Goal: Navigation & Orientation: Find specific page/section

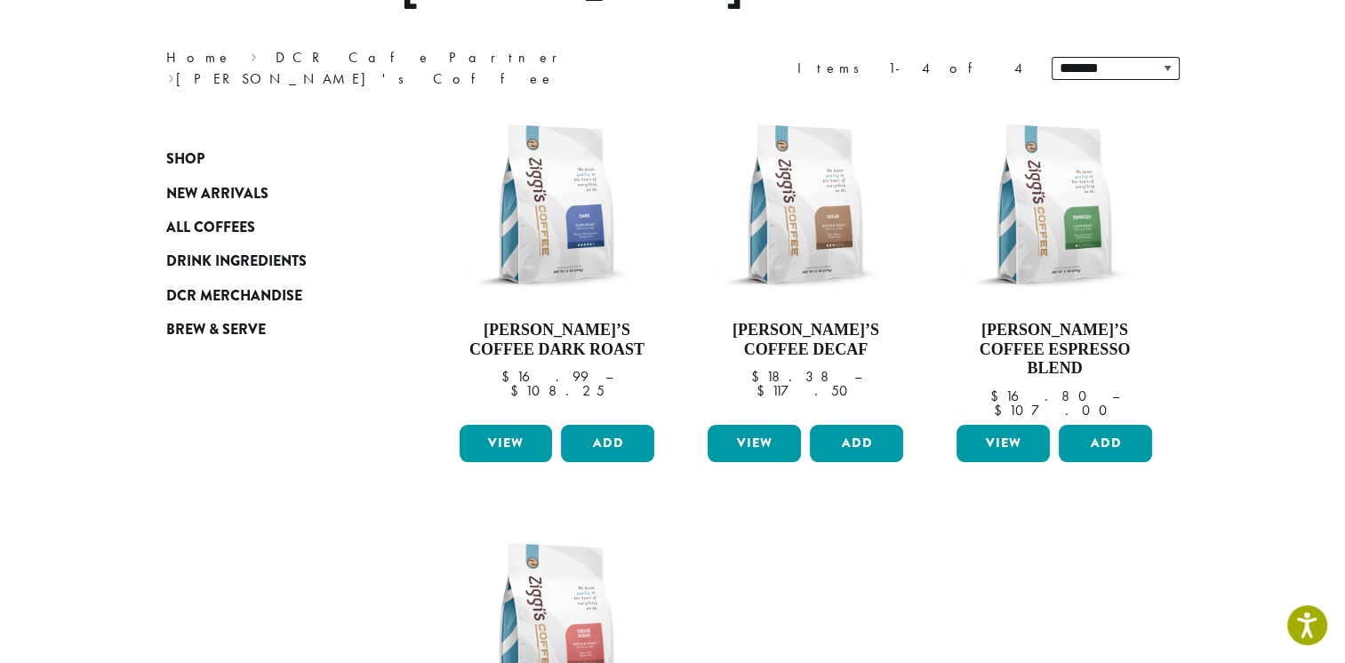
scroll to position [178, 0]
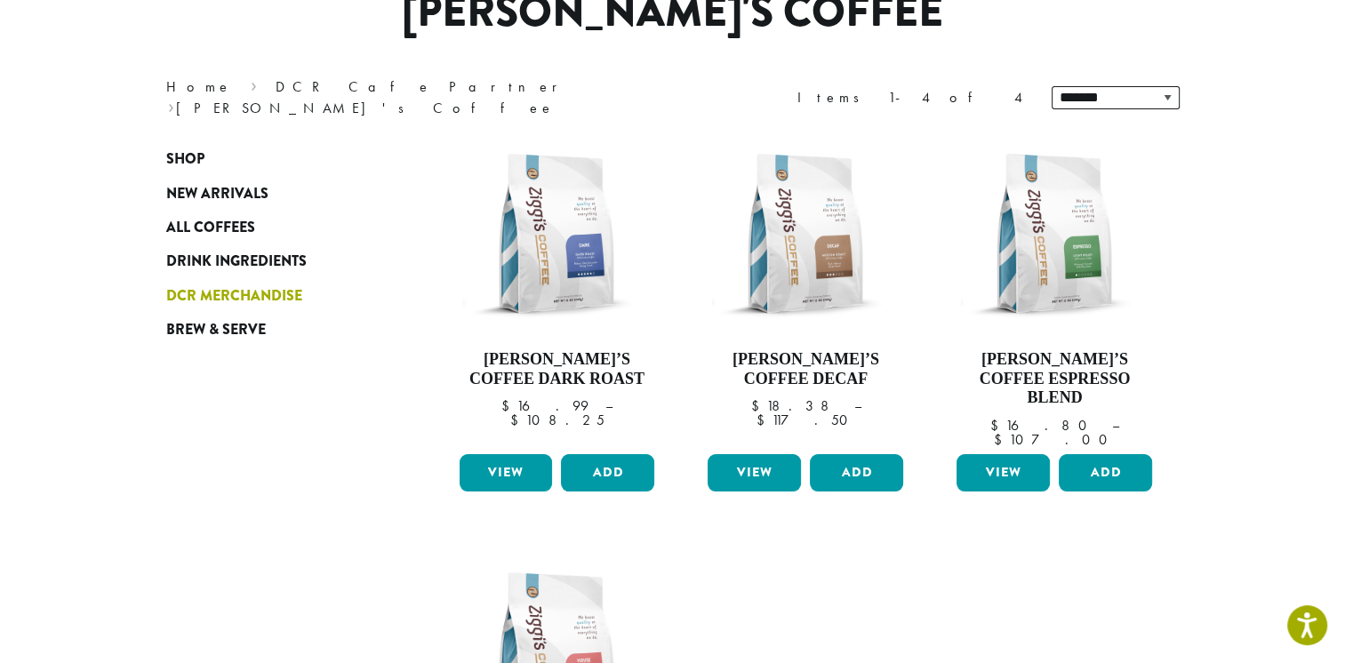
click at [272, 296] on span "DCR Merchandise" at bounding box center [234, 296] width 136 height 22
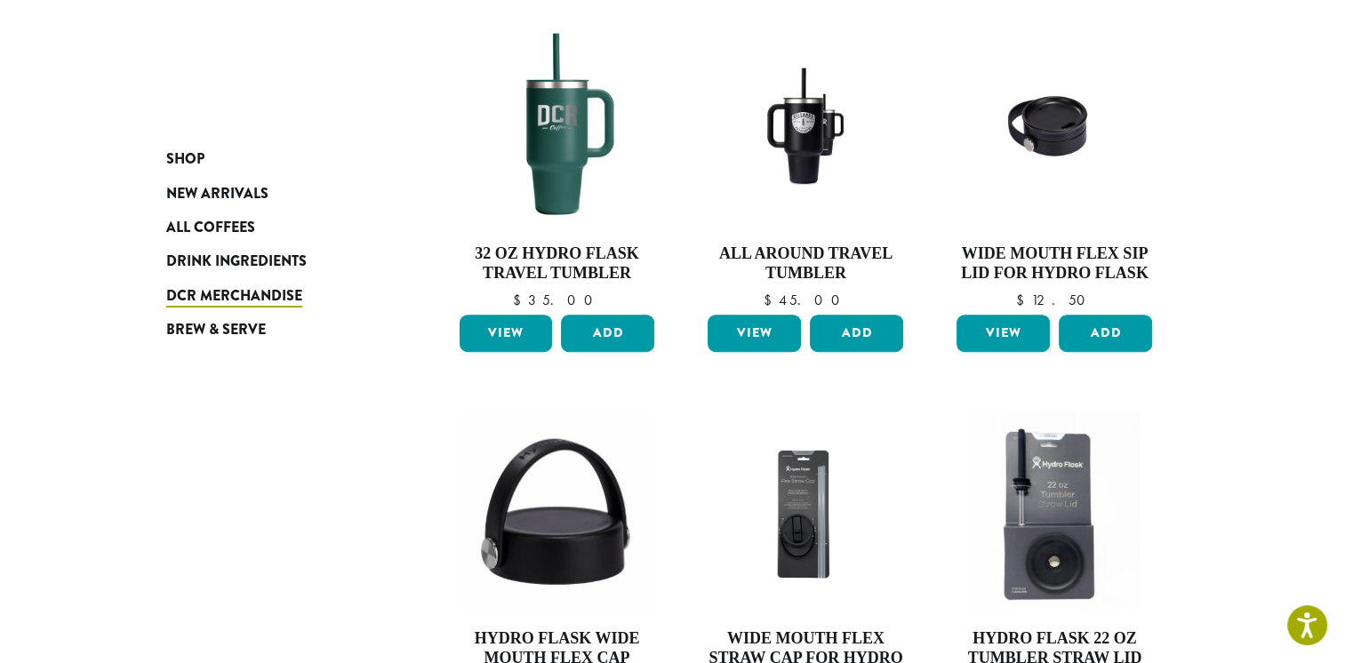
scroll to position [1097, 0]
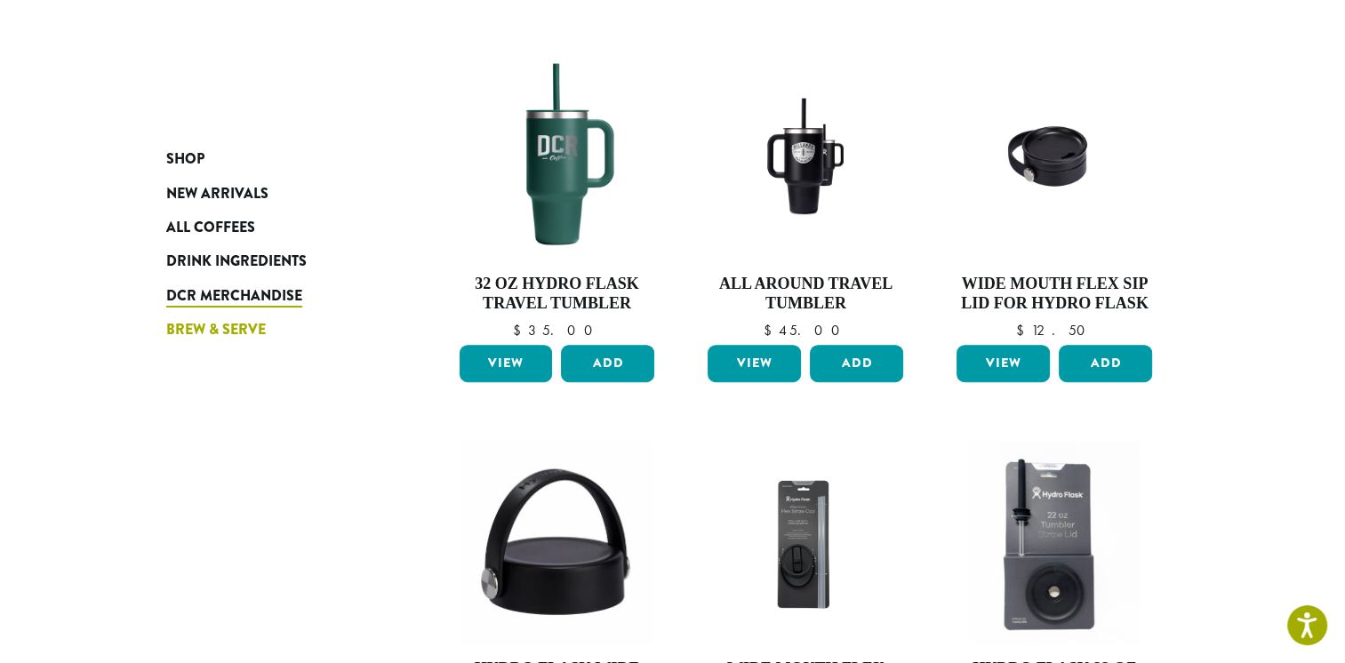
click at [221, 322] on span "Brew & Serve" at bounding box center [216, 330] width 100 height 22
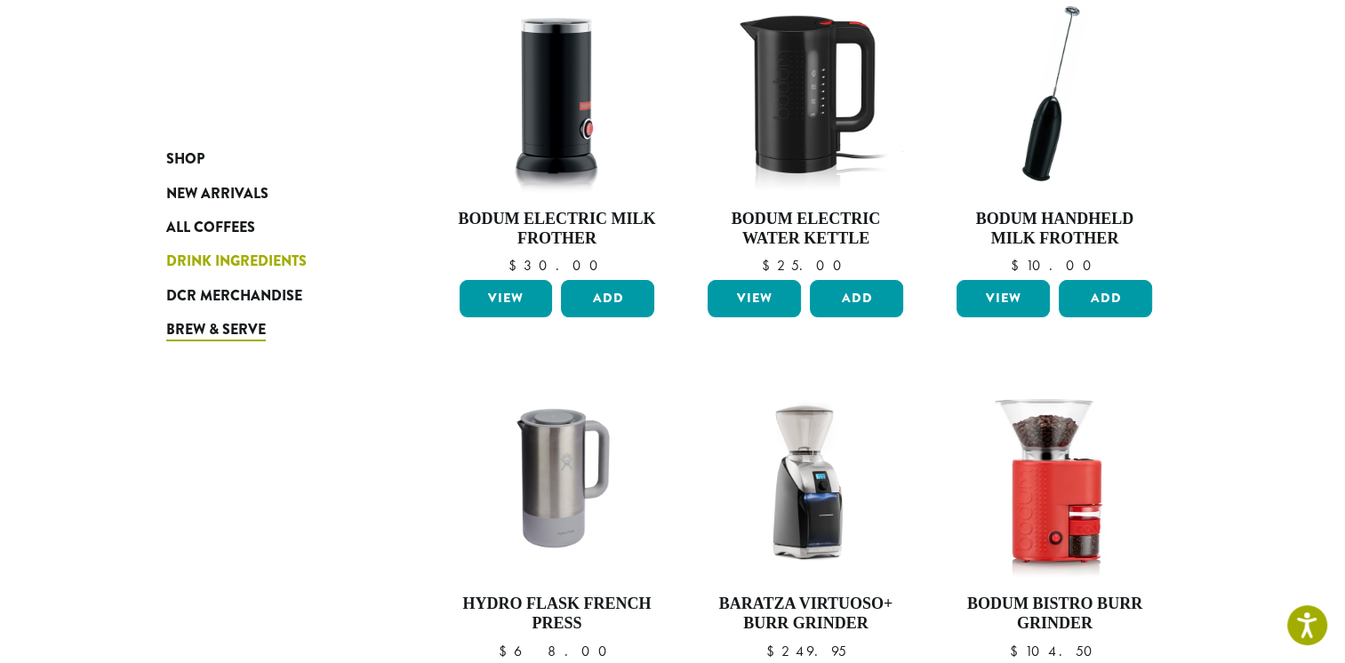
scroll to position [154, 0]
